Goal: Information Seeking & Learning: Learn about a topic

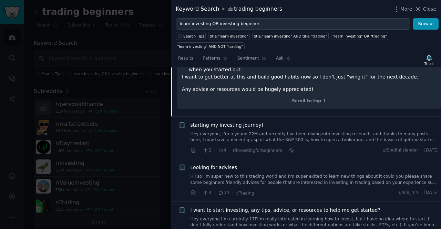
scroll to position [213, 0]
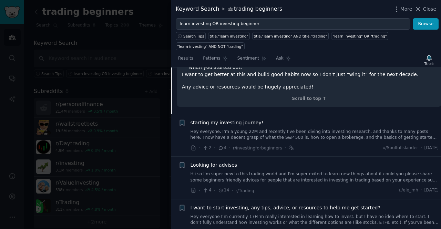
drag, startPoint x: 397, startPoint y: 123, endPoint x: 314, endPoint y: 122, distance: 82.7
click at [314, 129] on link "Hey everyone, I’m a young 22M and recently I’ve been diving into investing rese…" at bounding box center [315, 135] width 249 height 12
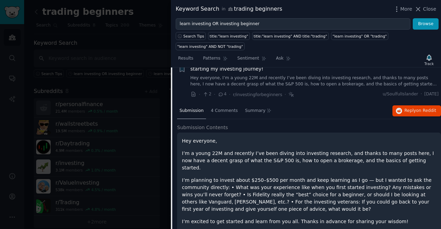
scroll to position [53, 0]
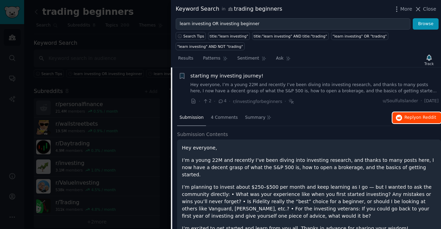
click at [410, 115] on span "Reply on Reddit" at bounding box center [421, 118] width 32 height 6
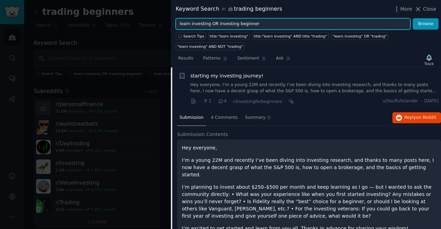
click at [255, 22] on input "learn investing OR investing beginner" at bounding box center [293, 24] width 235 height 12
type input "learn investing OR investing beginner OR trading beginner OR learn trading"
click at [413, 18] on button "Browse" at bounding box center [426, 24] width 26 height 12
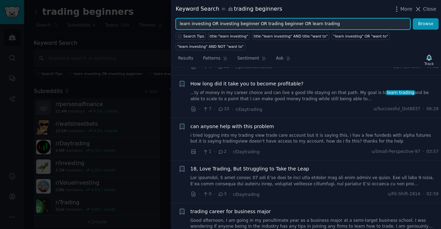
scroll to position [55, 0]
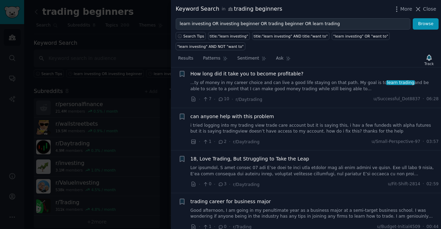
click at [281, 165] on link at bounding box center [315, 171] width 249 height 12
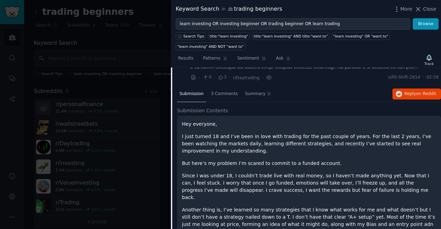
scroll to position [161, 0]
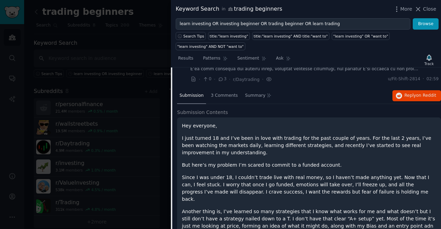
click at [415, 88] on div "Submission 3 Comments Summary Reply on Reddit" at bounding box center [309, 96] width 264 height 17
click at [426, 93] on span "on Reddit" at bounding box center [426, 95] width 20 height 5
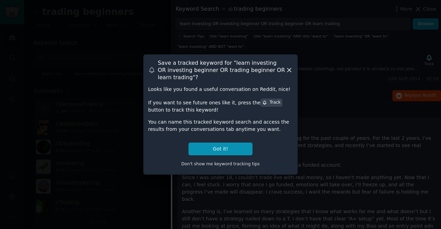
click at [287, 70] on icon at bounding box center [289, 70] width 7 height 7
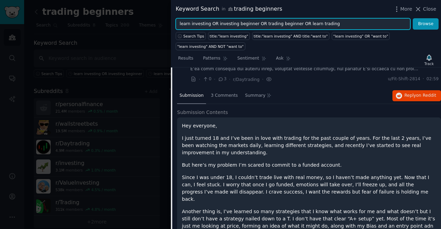
click at [338, 26] on input "learn investing OR investing beginner OR trading beginner OR learn trading" at bounding box center [293, 24] width 235 height 12
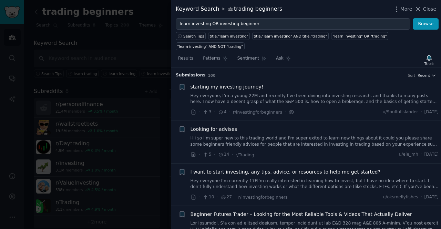
scroll to position [277, 0]
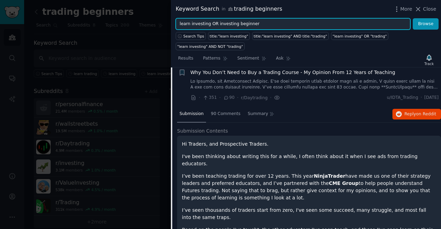
click at [254, 21] on input "learn investing OR investing beginner" at bounding box center [293, 24] width 235 height 12
paste input "OR trading beginner OR learn trading"
type input "learn investing OR investing beginner OR trading beginner OR learn trading"
click at [413, 18] on button "Browse" at bounding box center [426, 24] width 26 height 12
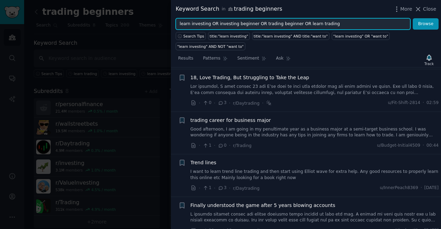
scroll to position [138, 0]
